Goal: Find contact information: Find contact information

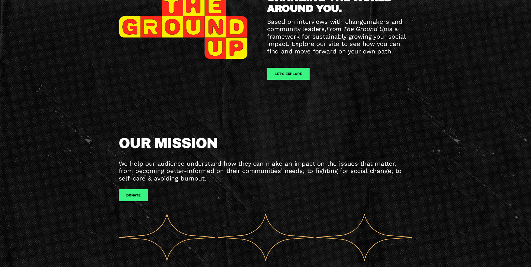
scroll to position [112, 0]
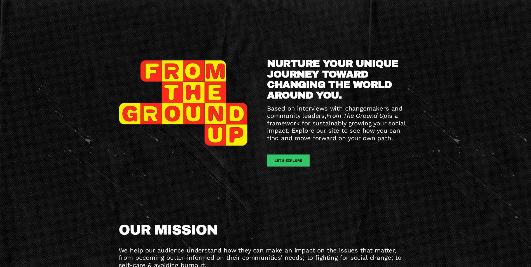
click at [285, 161] on link "let's explore" at bounding box center [288, 160] width 43 height 12
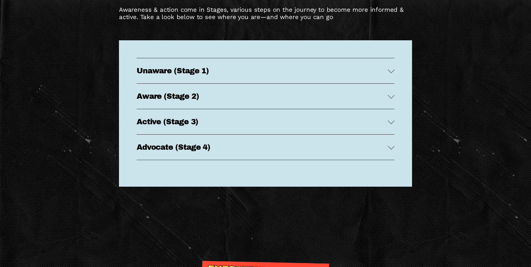
scroll to position [1287, 0]
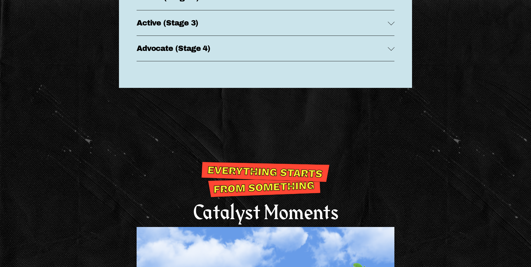
click at [352, 61] on button "Advocate (Stage 4)" at bounding box center [266, 48] width 258 height 25
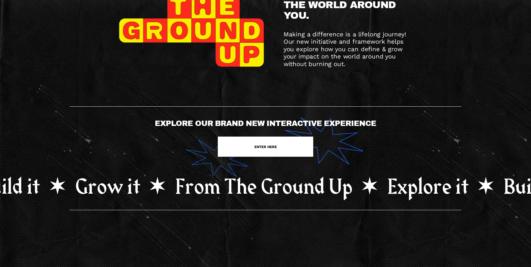
scroll to position [0, 0]
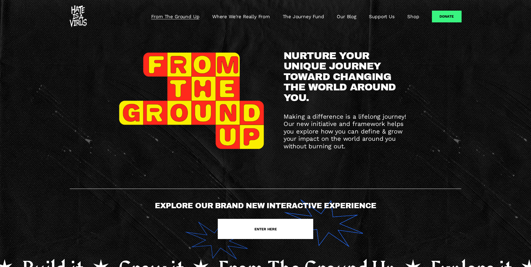
click at [475, 68] on div "NURTURE YOUR UNIQUE JOURNEY TOWARD CHANGING THE WORLD AROUND YOU. Making a diff…" at bounding box center [265, 101] width 531 height 100
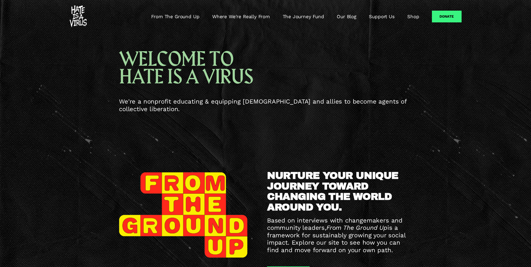
click at [79, 15] on img at bounding box center [78, 16] width 17 height 22
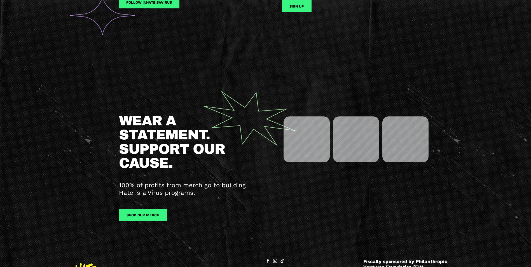
scroll to position [671, 0]
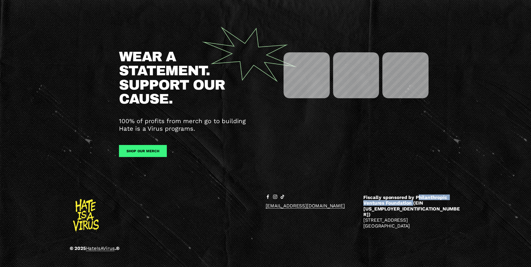
drag, startPoint x: 417, startPoint y: 199, endPoint x: 412, endPoint y: 207, distance: 9.1
click at [412, 207] on strong "Fiscally sponsored by Philanthropic Ventures Foundation (EIN [US_EMPLOYER_IDENT…" at bounding box center [411, 205] width 96 height 23
click at [413, 207] on strong "Fiscally sponsored by Philanthropic Ventures Foundation (EIN [US_EMPLOYER_IDENT…" at bounding box center [411, 205] width 96 height 23
drag, startPoint x: 414, startPoint y: 200, endPoint x: 412, endPoint y: 206, distance: 6.5
click at [412, 206] on strong "Fiscally sponsored by Philanthropic Ventures Foundation (EIN [US_EMPLOYER_IDENT…" at bounding box center [411, 205] width 96 height 23
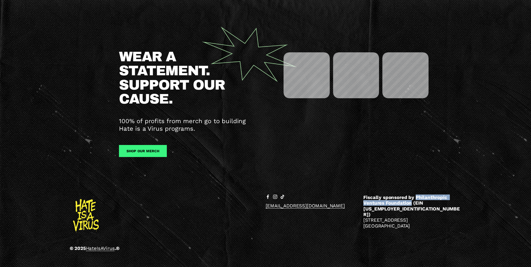
drag, startPoint x: 412, startPoint y: 206, endPoint x: 436, endPoint y: 202, distance: 24.7
copy strong "Philanthropic Ventures Foundation"
click at [360, 208] on p "[EMAIL_ADDRESS][DOMAIN_NAME]" at bounding box center [315, 206] width 98 height 6
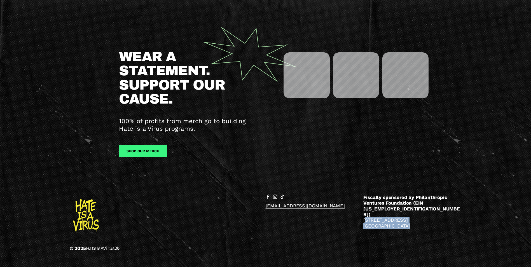
drag, startPoint x: 365, startPoint y: 212, endPoint x: 438, endPoint y: 227, distance: 75.0
click at [438, 227] on div "© 2025 HateIsAVirus .® hello@hateisavirus.org Fiscally sponsored by Philanthrop…" at bounding box center [265, 224] width 531 height 60
drag, startPoint x: 438, startPoint y: 227, endPoint x: 410, endPoint y: 219, distance: 29.2
click at [410, 219] on p "Fiscally sponsored by Philanthropic Ventures Foundation (EIN 94-3136771) 1222 P…" at bounding box center [412, 211] width 98 height 34
drag, startPoint x: 410, startPoint y: 217, endPoint x: 364, endPoint y: 213, distance: 46.9
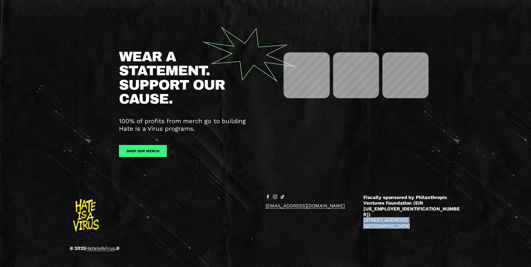
click at [364, 213] on p "Fiscally sponsored by Philanthropic Ventures Foundation (EIN 94-3136771) 1222 P…" at bounding box center [412, 211] width 98 height 34
drag, startPoint x: 364, startPoint y: 213, endPoint x: 367, endPoint y: 213, distance: 3.1
copy p "1222 Preservation Park Way Oakland, CA 94612"
drag, startPoint x: 340, startPoint y: 215, endPoint x: 335, endPoint y: 212, distance: 5.3
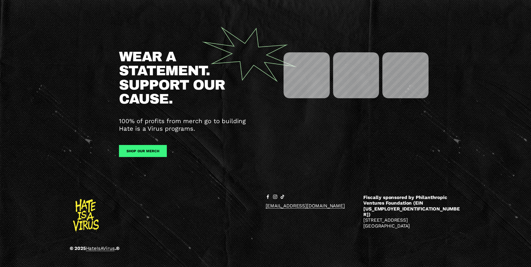
click at [339, 215] on div "© 2025 HateIsAVirus .® hello@hateisavirus.org Fiscally sponsored by Philanthrop…" at bounding box center [265, 224] width 531 height 60
drag, startPoint x: 321, startPoint y: 209, endPoint x: 264, endPoint y: 210, distance: 57.1
click at [264, 210] on div "© 2025 HateIsAVirus .® hello@hateisavirus.org Fiscally sponsored by Philanthrop…" at bounding box center [265, 224] width 531 height 60
drag, startPoint x: 264, startPoint y: 210, endPoint x: 276, endPoint y: 209, distance: 12.1
copy link "[EMAIL_ADDRESS][DOMAIN_NAME]"
